Goal: Task Accomplishment & Management: Manage account settings

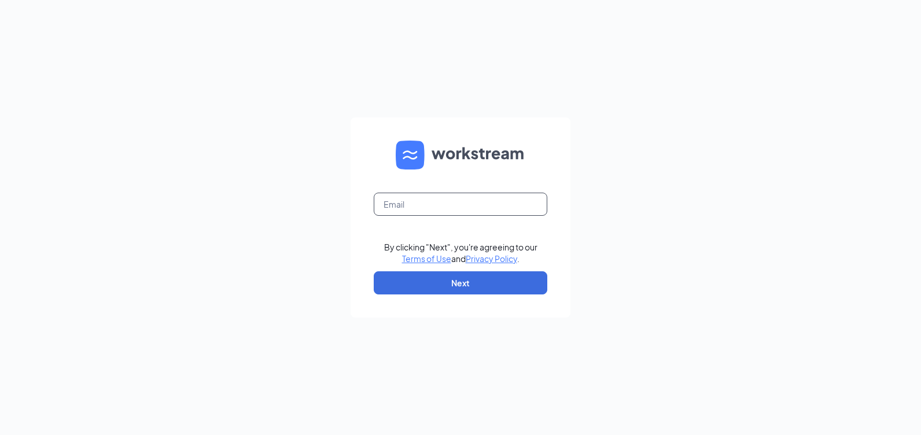
click at [473, 203] on input "text" at bounding box center [460, 204] width 173 height 23
type input "rs030737@tacobell.com"
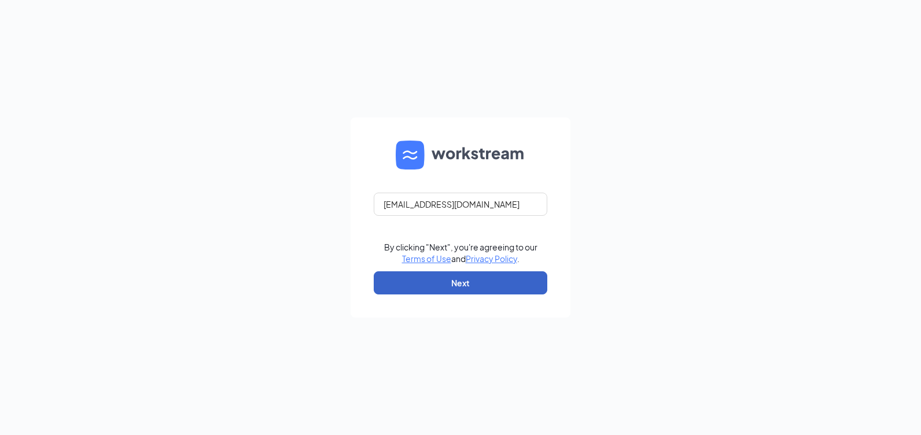
click at [514, 286] on button "Next" at bounding box center [460, 282] width 173 height 23
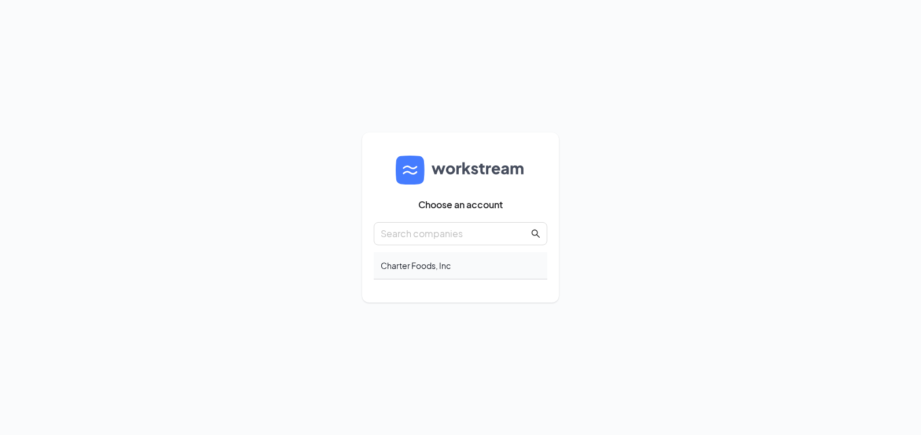
click at [408, 274] on div "Charter Foods, Inc" at bounding box center [460, 265] width 173 height 27
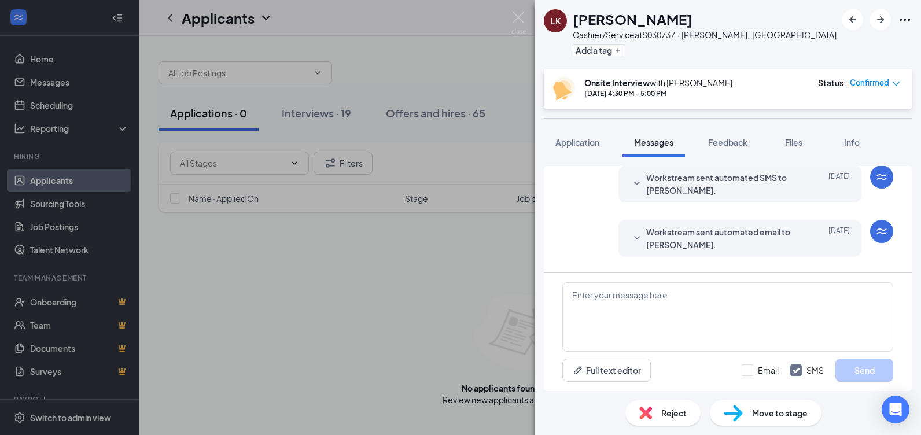
scroll to position [291, 0]
click at [630, 236] on icon "SmallChevronDown" at bounding box center [637, 238] width 14 height 14
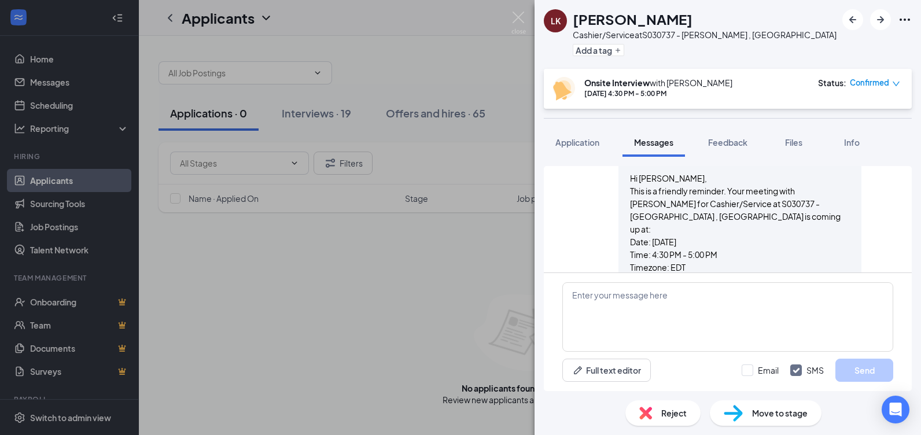
scroll to position [349, 0]
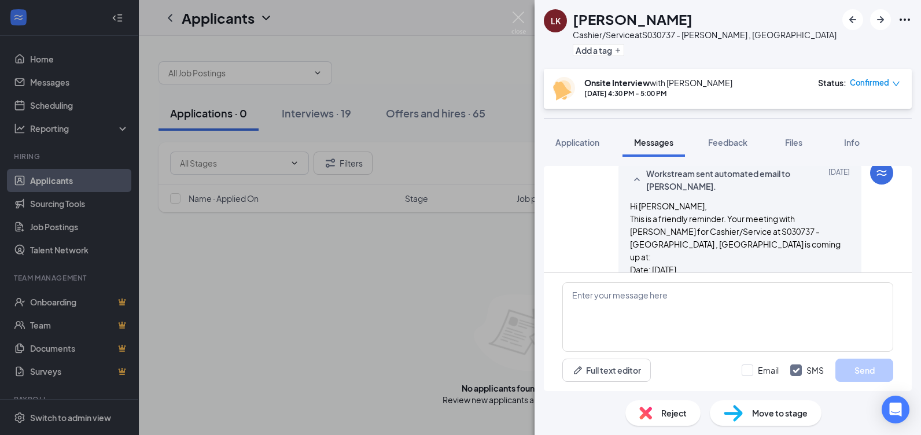
click at [630, 180] on icon "SmallChevronUp" at bounding box center [637, 180] width 14 height 14
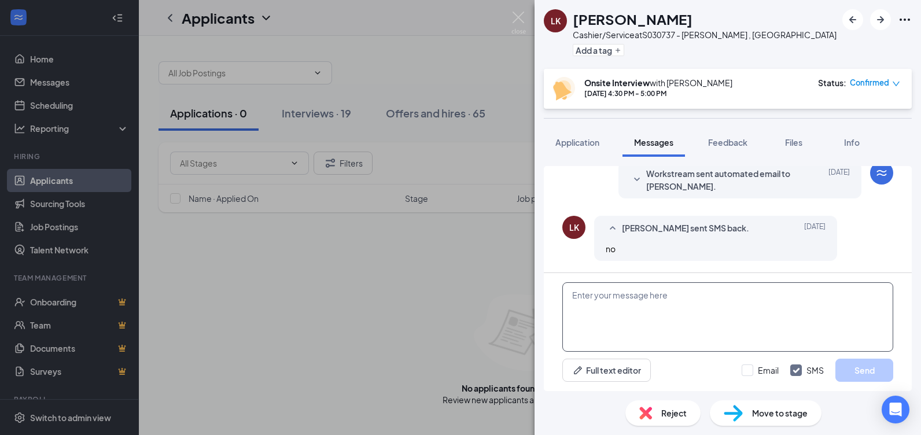
click at [702, 298] on textarea at bounding box center [727, 316] width 331 height 69
click at [571, 298] on textarea "Would you like to cancel the interview?" at bounding box center [727, 316] width 331 height 69
click at [764, 299] on textarea "Sorry, would you like to cancel the interview?" at bounding box center [727, 316] width 331 height 69
type textarea "Sorry, would you like to cancel the interview?"
click at [747, 370] on input "Email" at bounding box center [759, 370] width 37 height 12
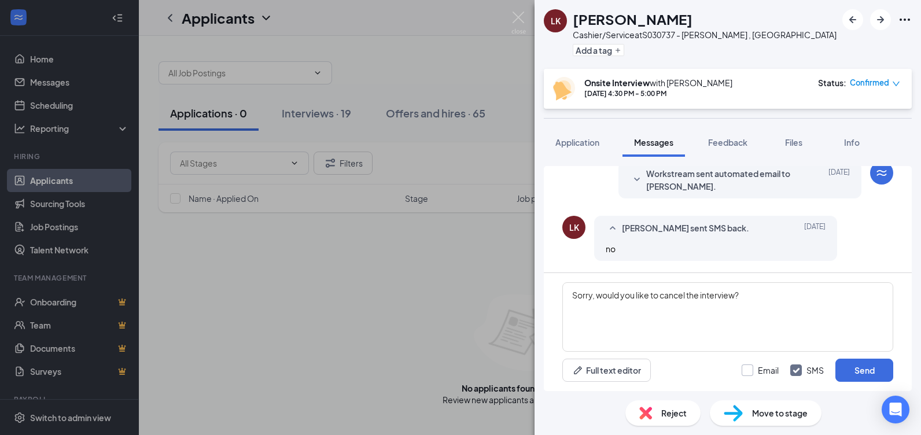
checkbox input "true"
click at [873, 371] on button "Send" at bounding box center [864, 370] width 58 height 23
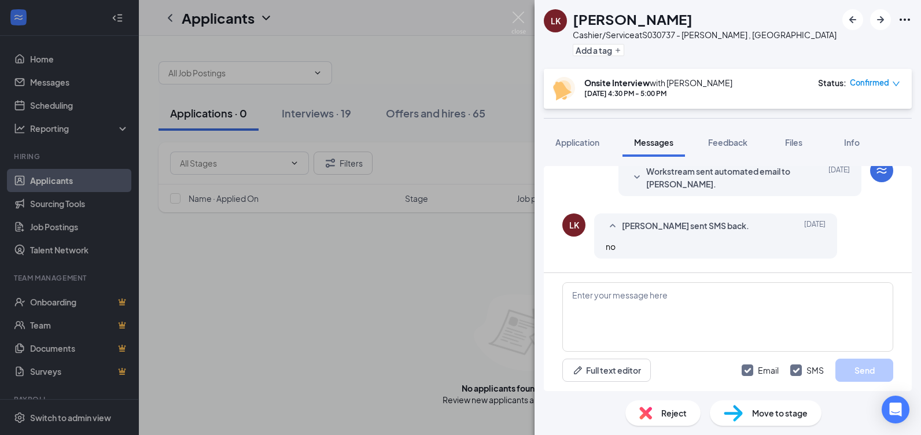
scroll to position [324, 0]
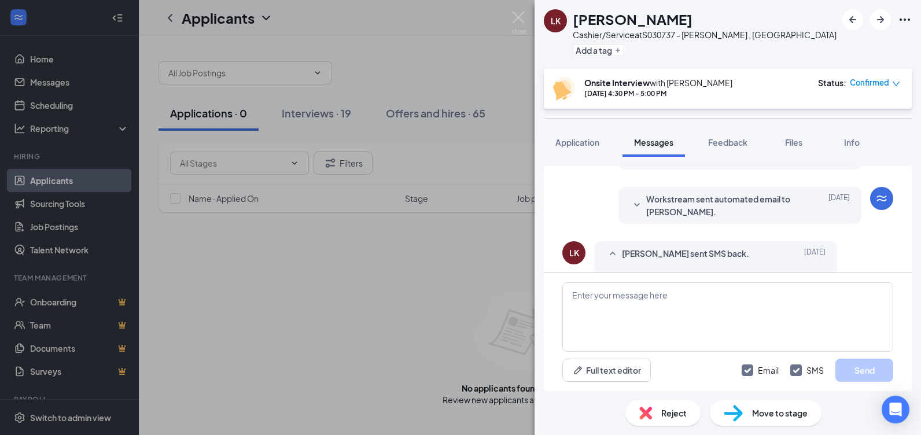
click at [630, 200] on icon "SmallChevronDown" at bounding box center [637, 205] width 14 height 14
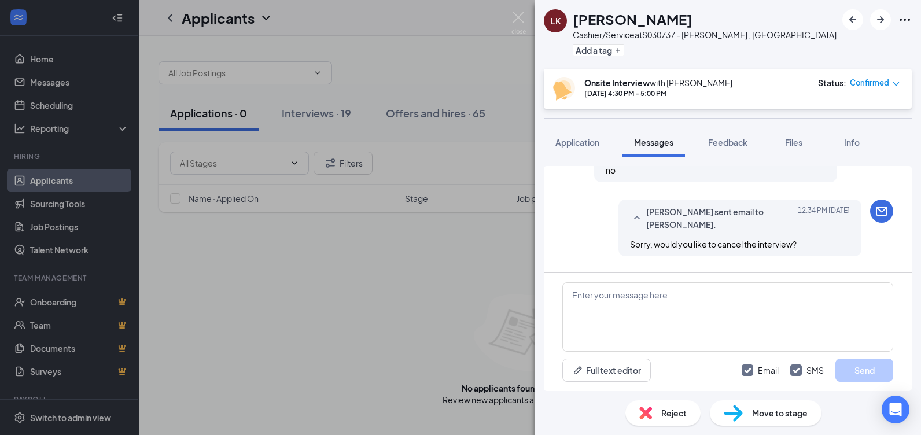
scroll to position [644, 0]
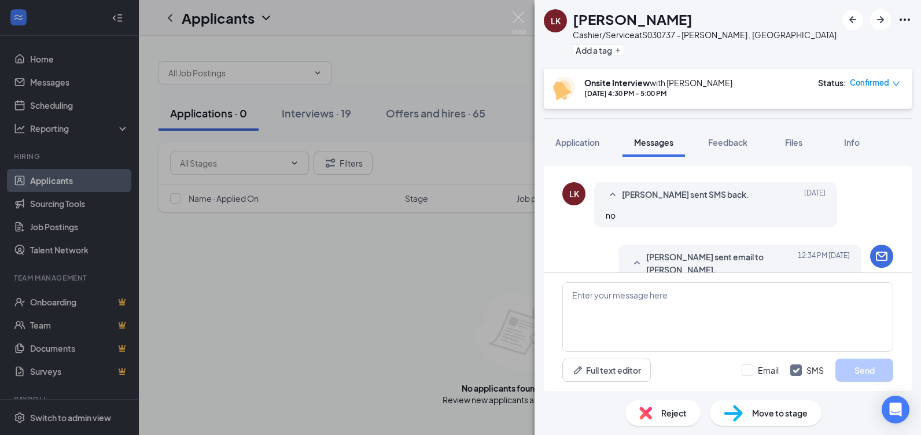
scroll to position [390, 0]
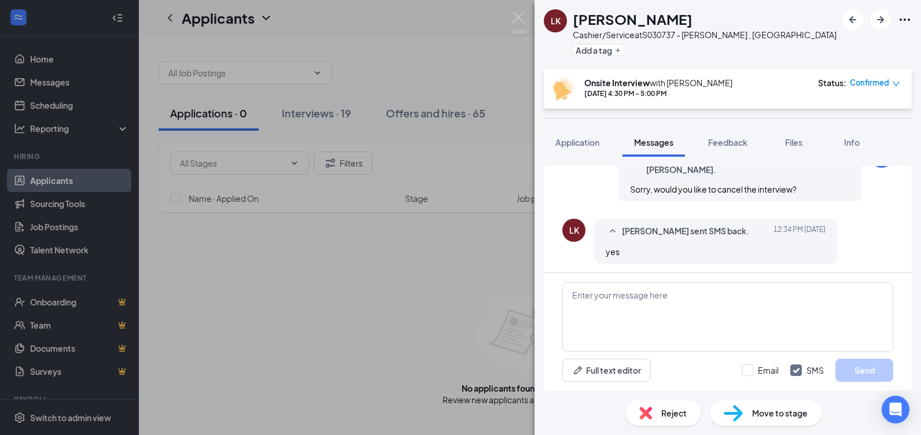
scroll to position [509, 0]
click at [775, 40] on div "[PERSON_NAME] Cashier/Service at S030737 - [GEOGRAPHIC_DATA] , [GEOGRAPHIC_DATA…" at bounding box center [727, 34] width 386 height 69
click at [892, 83] on div "Confirmed" at bounding box center [874, 83] width 50 height 12
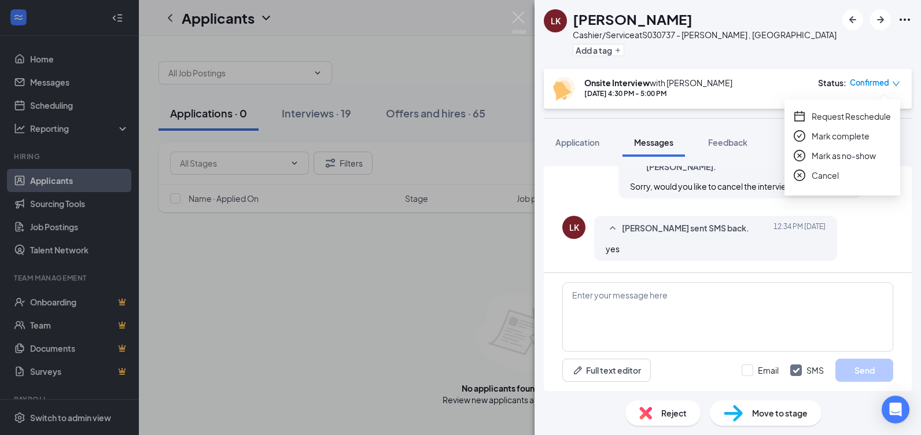
click at [823, 180] on span "Cancel" at bounding box center [824, 175] width 27 height 13
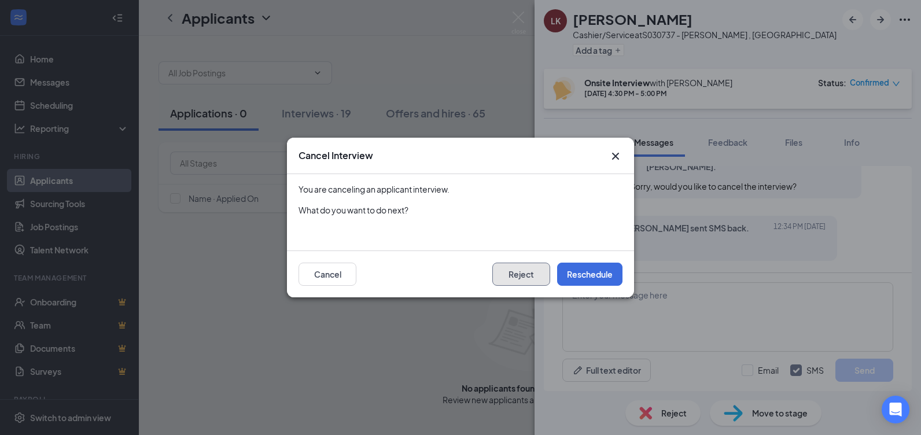
click at [510, 275] on button "Reject" at bounding box center [521, 274] width 58 height 23
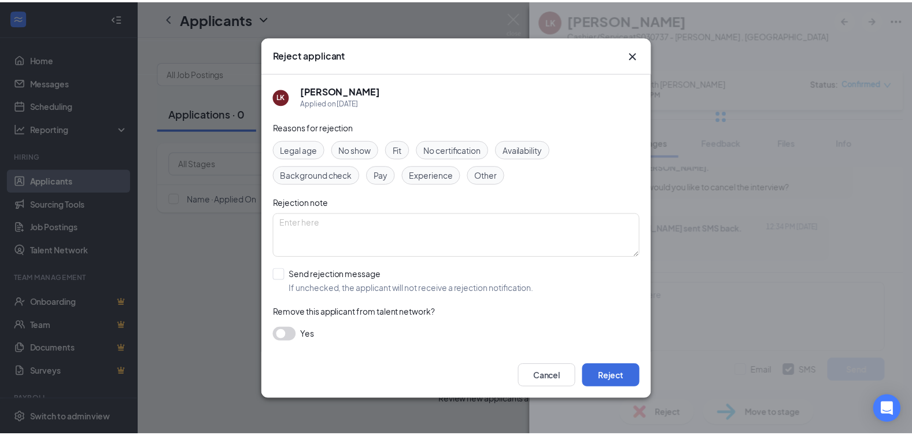
scroll to position [460, 0]
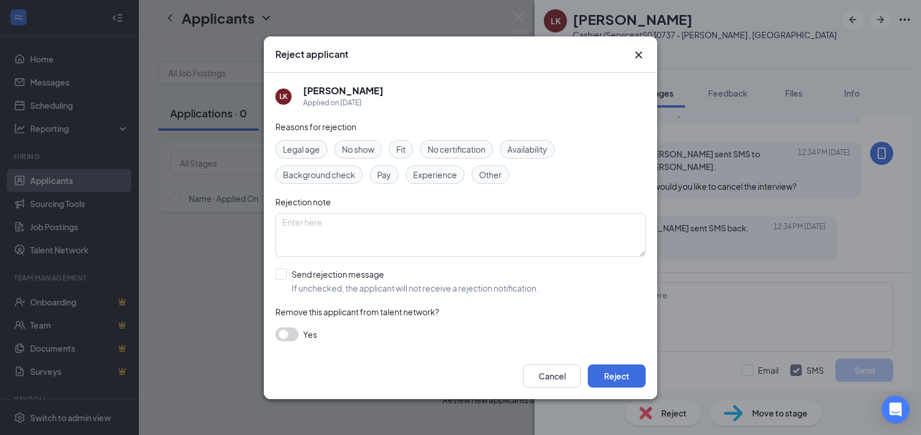
click at [494, 183] on div "Other" at bounding box center [490, 174] width 38 height 19
click at [638, 380] on button "Reject" at bounding box center [617, 375] width 58 height 23
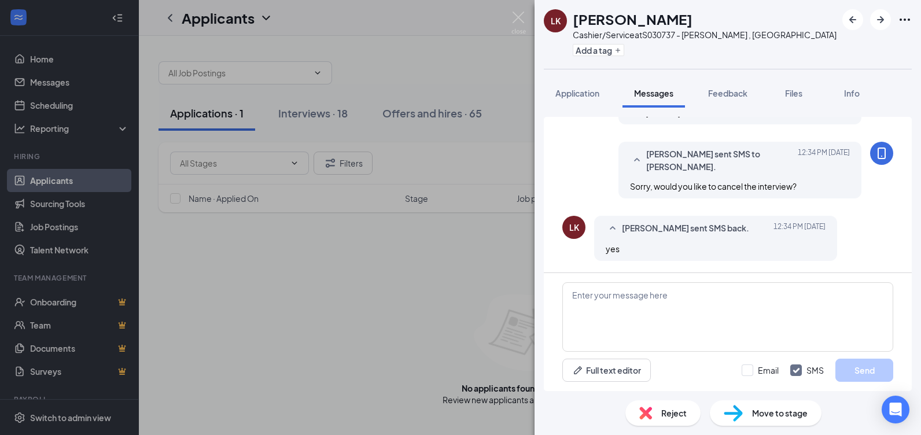
click at [523, 11] on div "[PERSON_NAME] Cashier/Service at S030737 - [PERSON_NAME] , [GEOGRAPHIC_DATA] Ad…" at bounding box center [460, 217] width 921 height 435
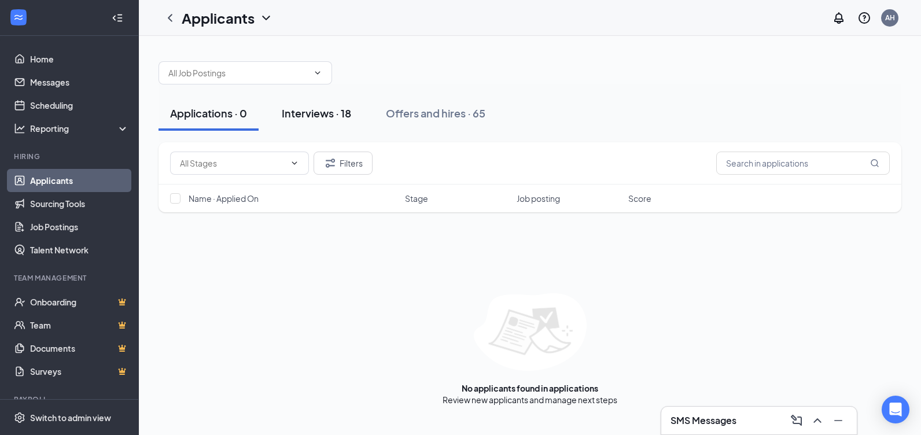
click at [325, 119] on div "Interviews · 18" at bounding box center [316, 113] width 69 height 14
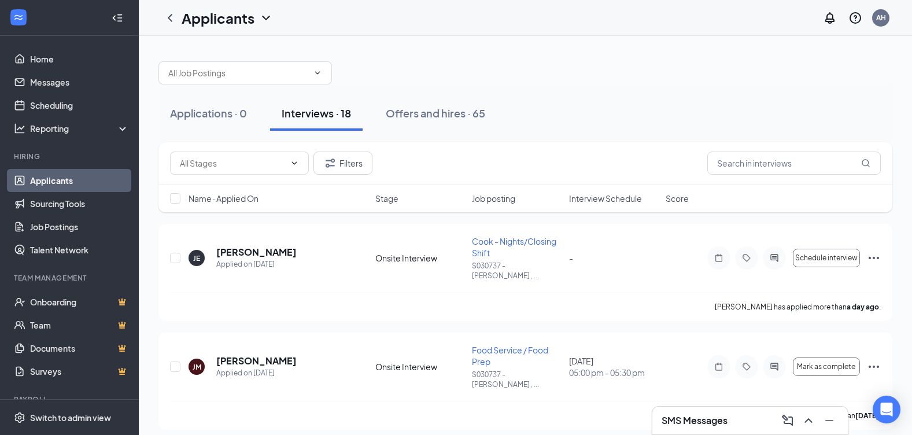
click at [607, 202] on span "Interview Schedule" at bounding box center [605, 199] width 73 height 12
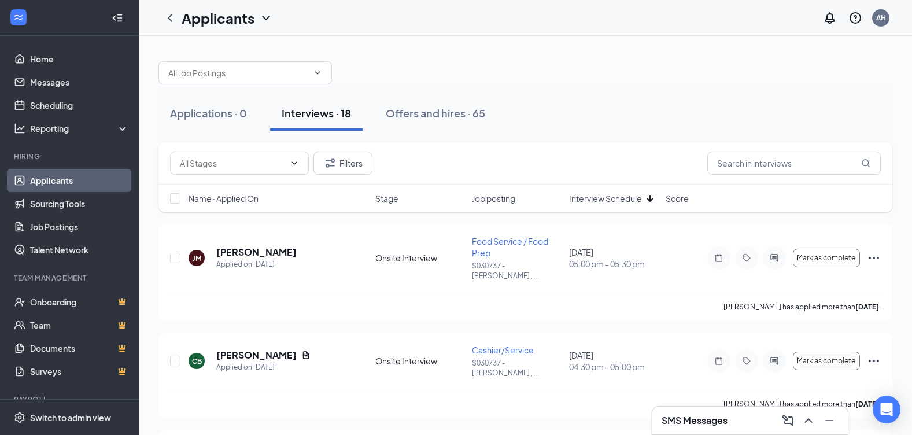
click at [631, 209] on div "Name · Applied On Stage Job posting Interview Schedule Score" at bounding box center [525, 198] width 734 height 28
click at [628, 205] on div "Name · Applied On Stage Job posting Interview Schedule Score" at bounding box center [525, 198] width 734 height 28
click at [630, 201] on span "Interview Schedule" at bounding box center [605, 199] width 73 height 12
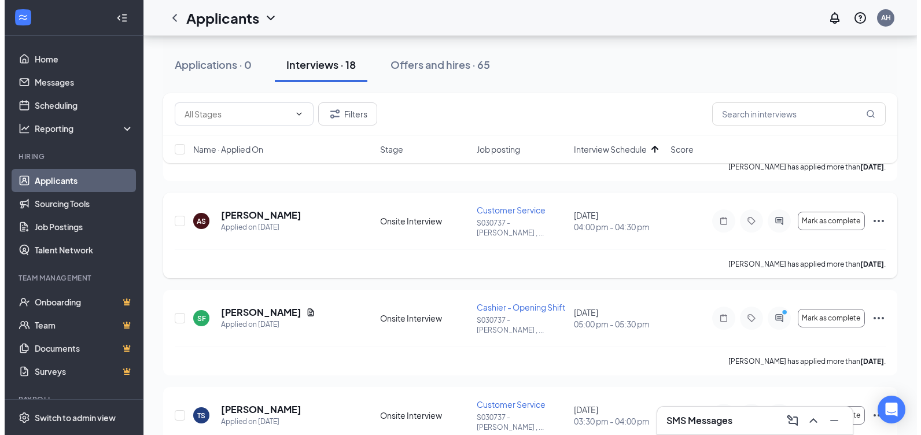
scroll to position [58, 0]
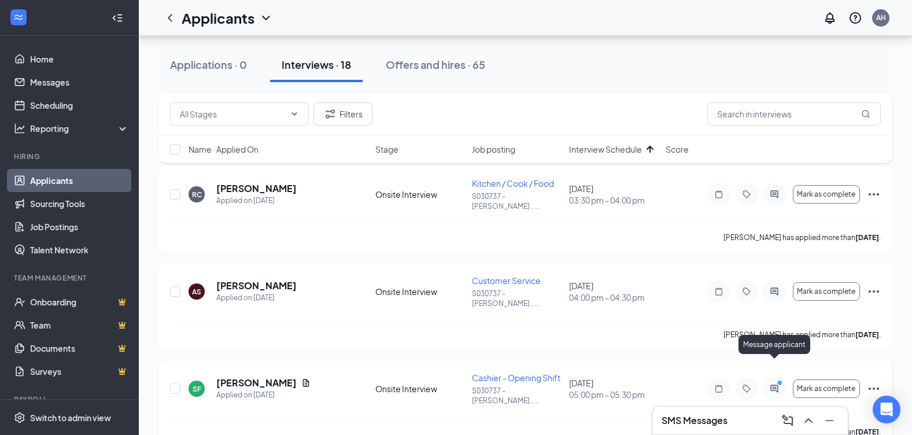
click at [773, 384] on icon "ActiveChat" at bounding box center [774, 388] width 14 height 9
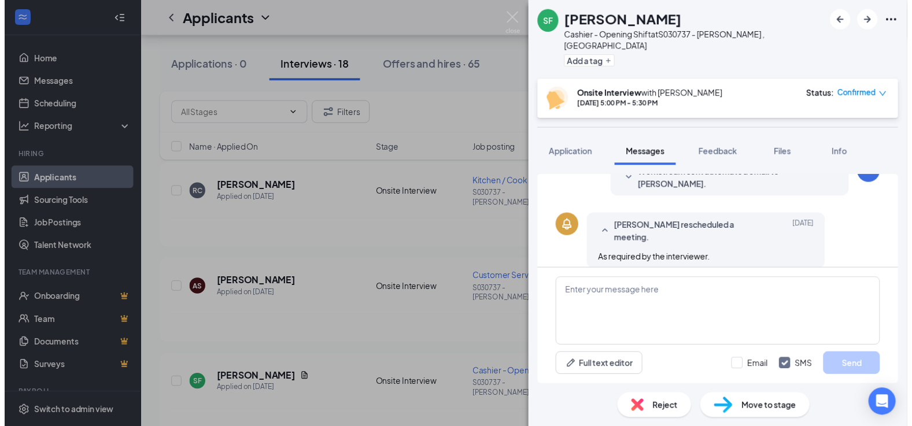
scroll to position [452, 0]
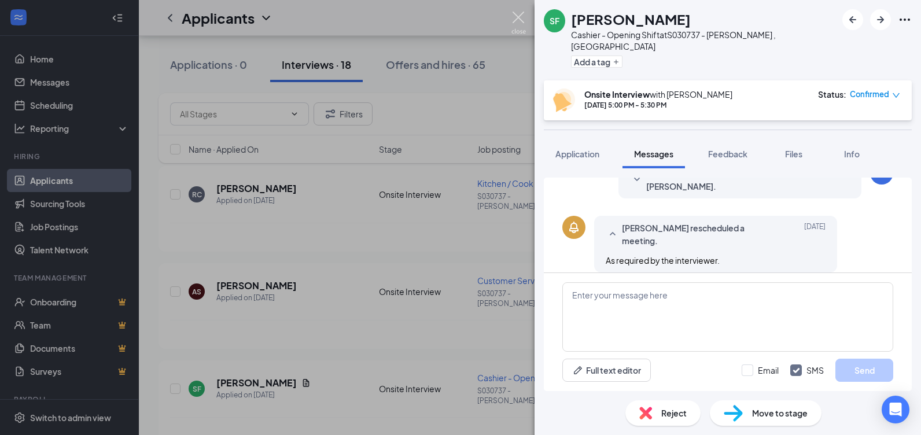
click at [518, 17] on img at bounding box center [518, 23] width 14 height 23
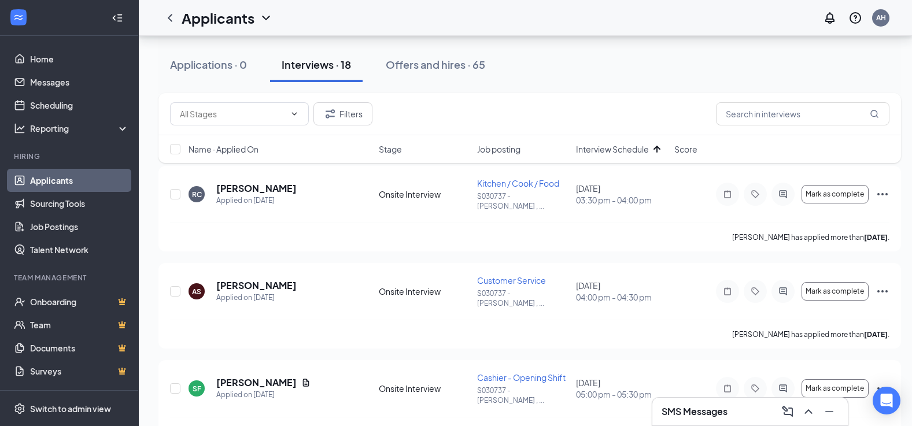
click at [252, 152] on span "Name · Applied On" at bounding box center [224, 149] width 70 height 12
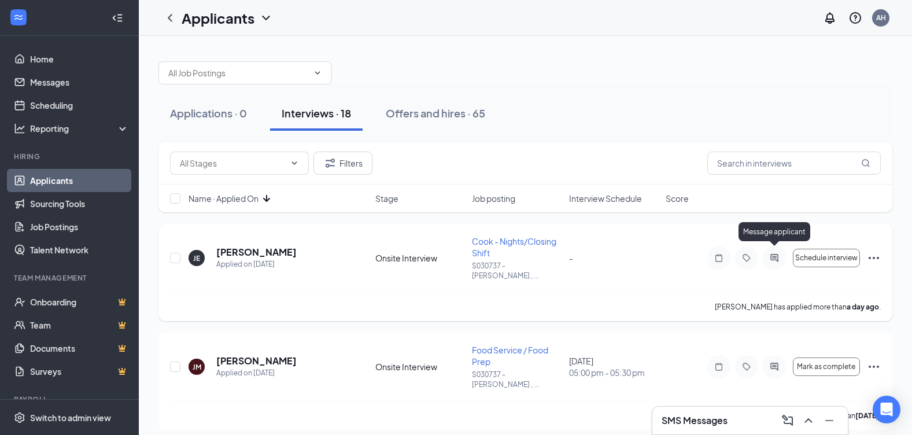
click at [769, 254] on icon "ActiveChat" at bounding box center [774, 257] width 14 height 9
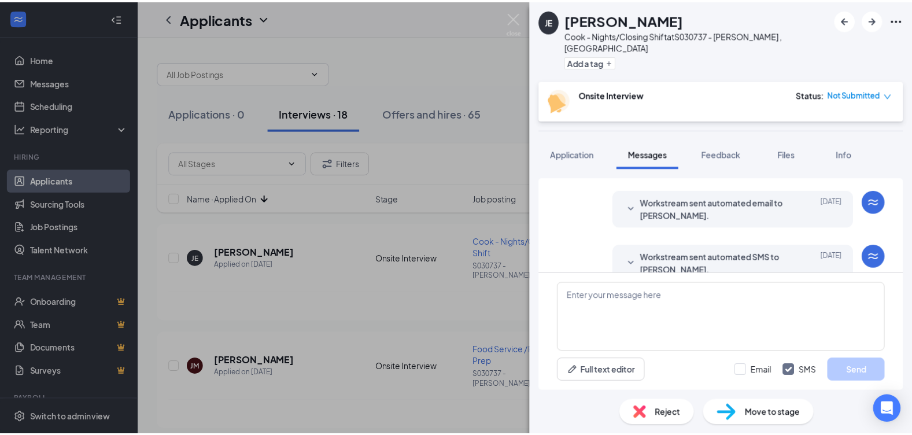
scroll to position [378, 0]
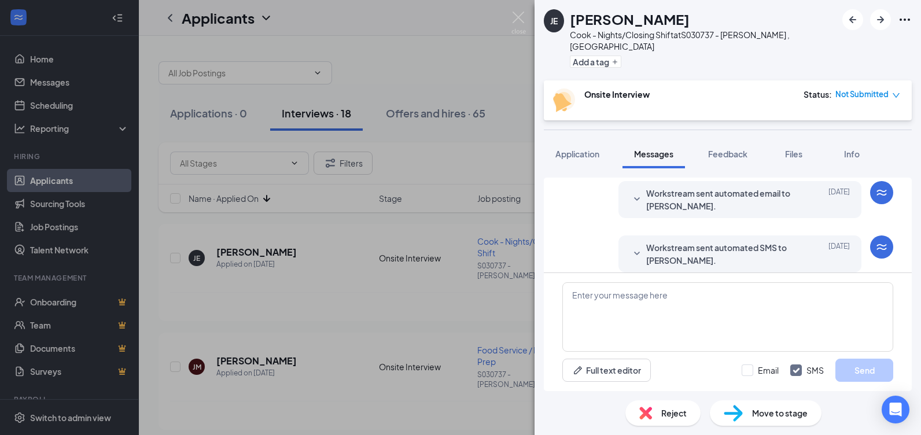
click at [893, 91] on icon "down" at bounding box center [896, 95] width 8 height 8
click at [859, 119] on span "Assign Time" at bounding box center [848, 116] width 45 height 13
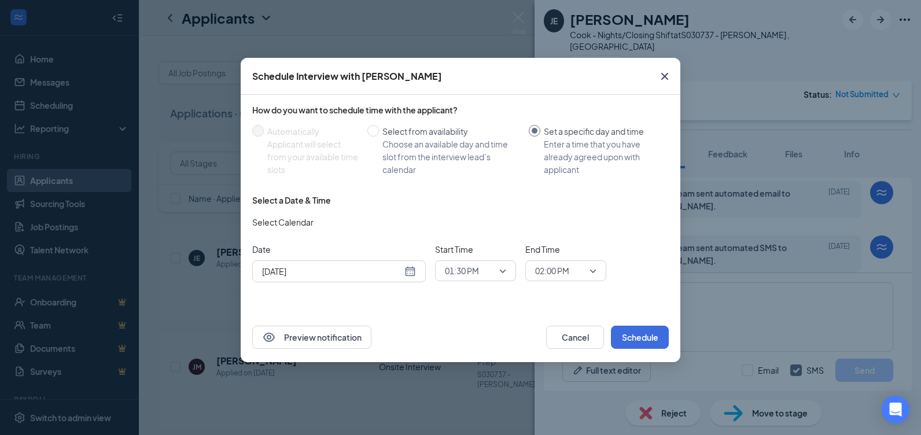
click at [670, 74] on icon "Cross" at bounding box center [665, 76] width 14 height 14
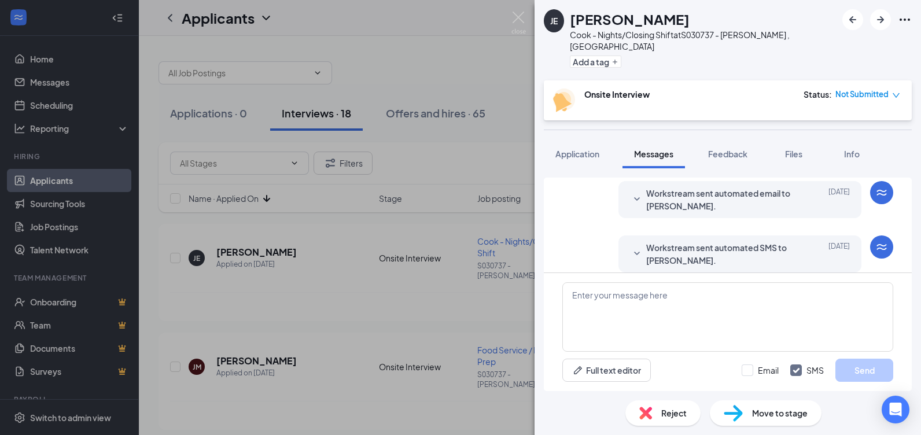
click at [502, 13] on div "JE [PERSON_NAME] Cook - Nights/Closing Shift at S030737 - [PERSON_NAME] , [GEOG…" at bounding box center [460, 217] width 921 height 435
click at [509, 16] on div "Applicants AH" at bounding box center [530, 18] width 782 height 36
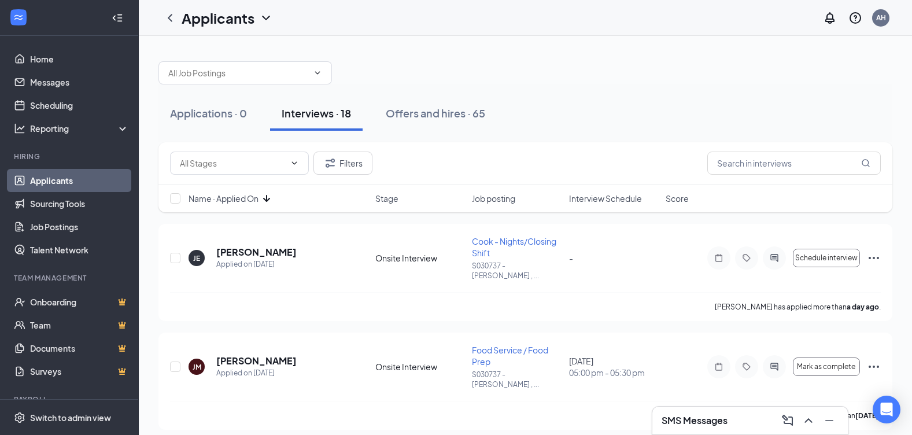
click at [256, 197] on span "Name · Applied On" at bounding box center [224, 199] width 70 height 12
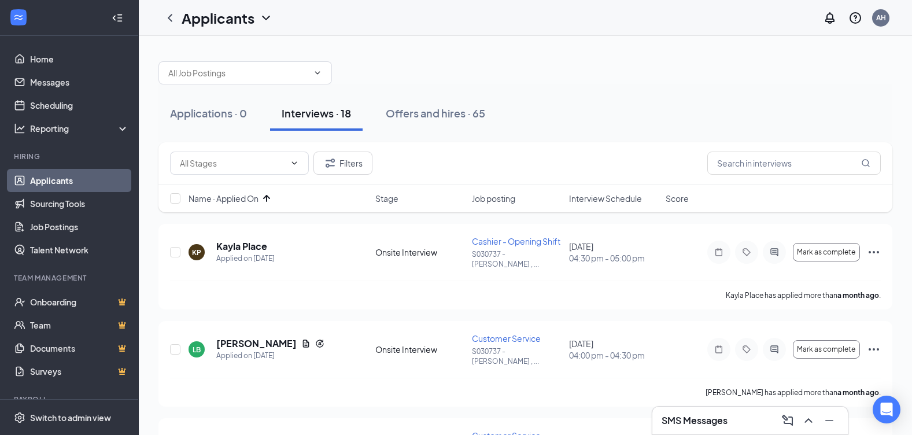
click at [623, 204] on span "Interview Schedule" at bounding box center [605, 199] width 73 height 12
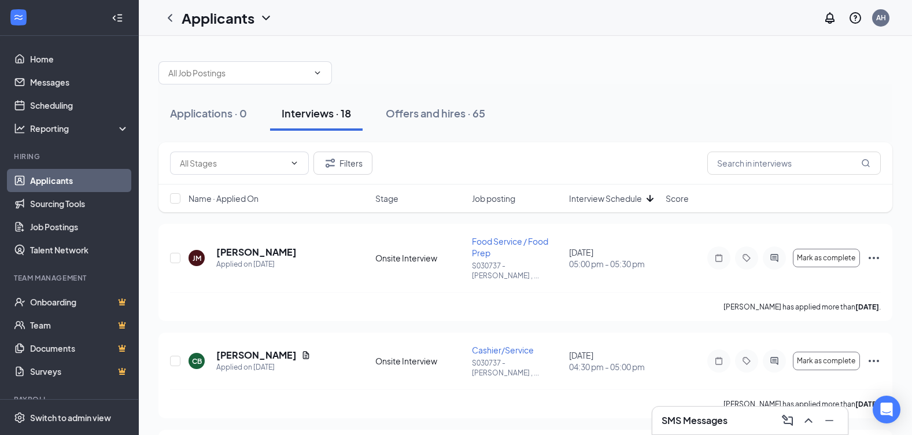
click at [629, 205] on div "Name · Applied On Stage Job posting Interview Schedule Score" at bounding box center [525, 198] width 734 height 28
click at [629, 200] on span "Interview Schedule" at bounding box center [605, 199] width 73 height 12
